Goal: Navigation & Orientation: Find specific page/section

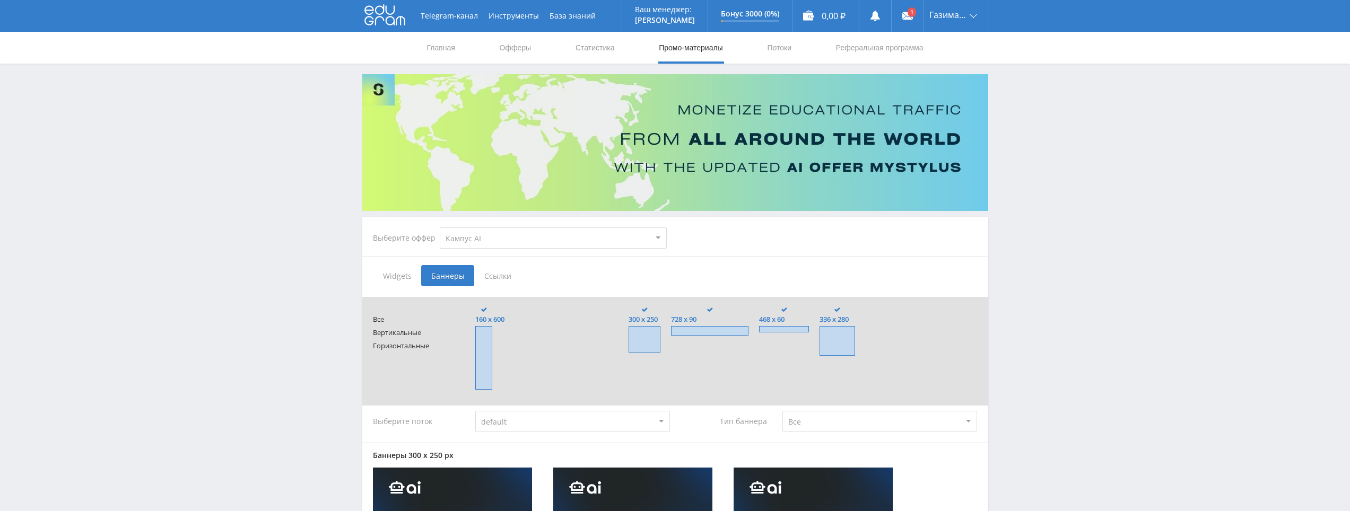
select select "340"
click at [432, 44] on link "Главная" at bounding box center [441, 48] width 30 height 32
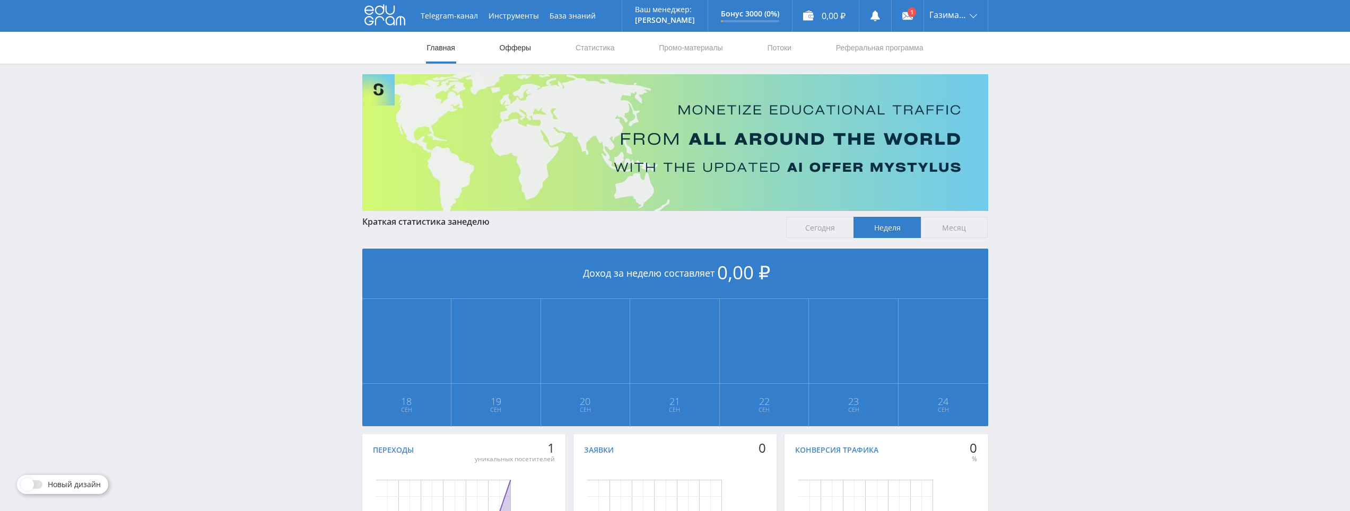
click at [516, 50] on link "Офферы" at bounding box center [516, 48] width 34 height 32
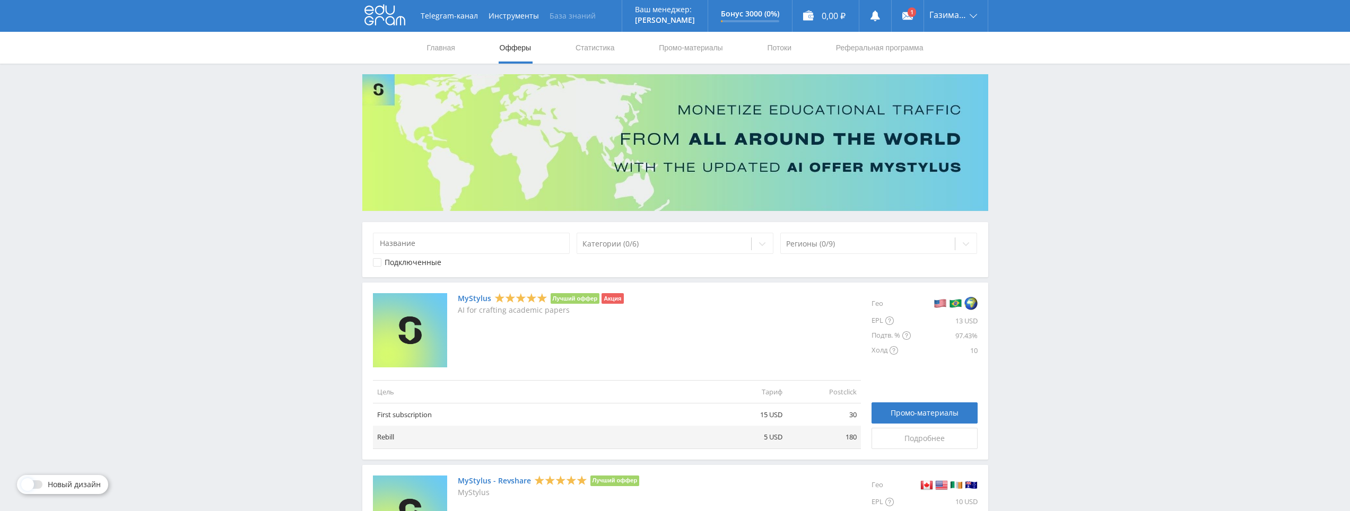
click at [569, 14] on link "База знаний" at bounding box center [572, 16] width 57 height 32
